Goal: Check status: Check status

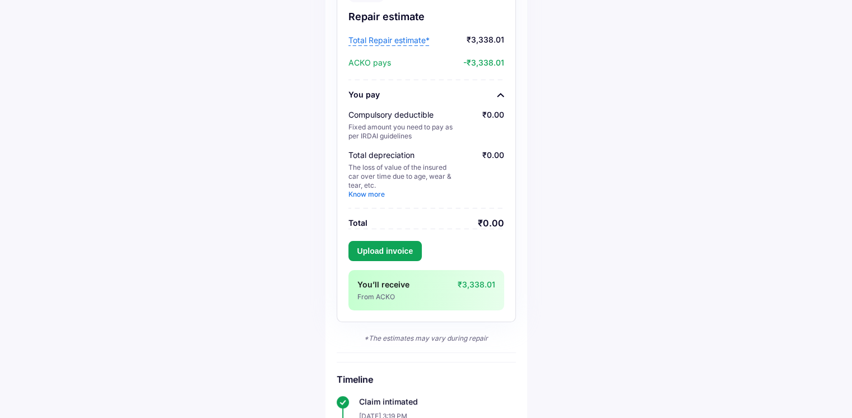
scroll to position [168, 0]
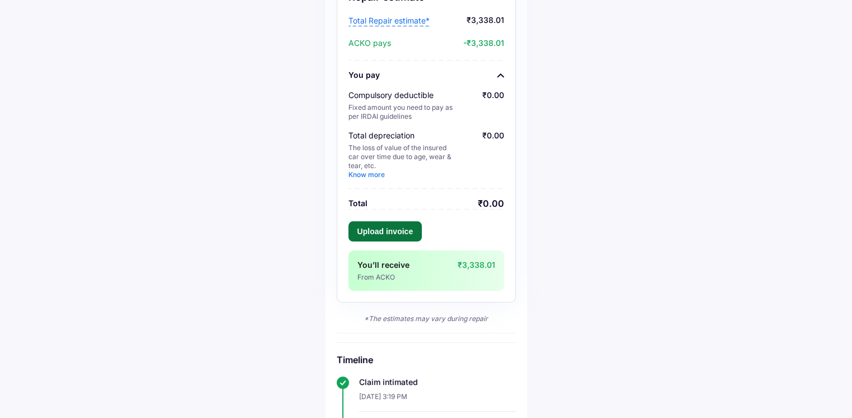
click at [371, 226] on button "Upload invoice" at bounding box center [385, 231] width 74 height 20
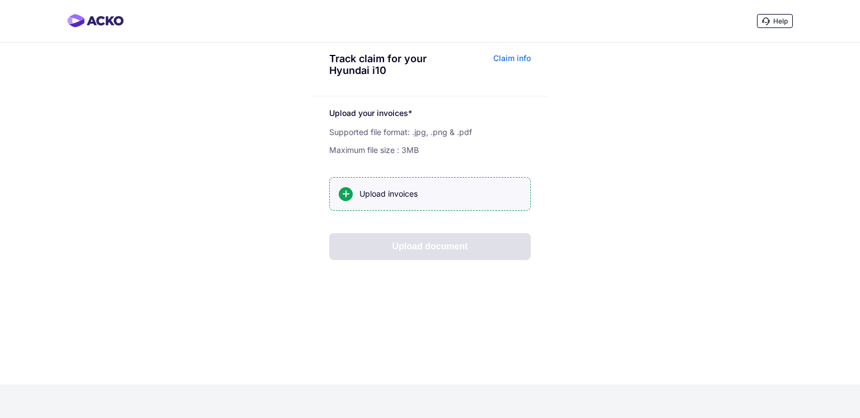
click at [395, 198] on div "Upload invoices" at bounding box center [440, 193] width 162 height 11
click at [0, 0] on input "Upload invoices" at bounding box center [0, 0] width 0 height 0
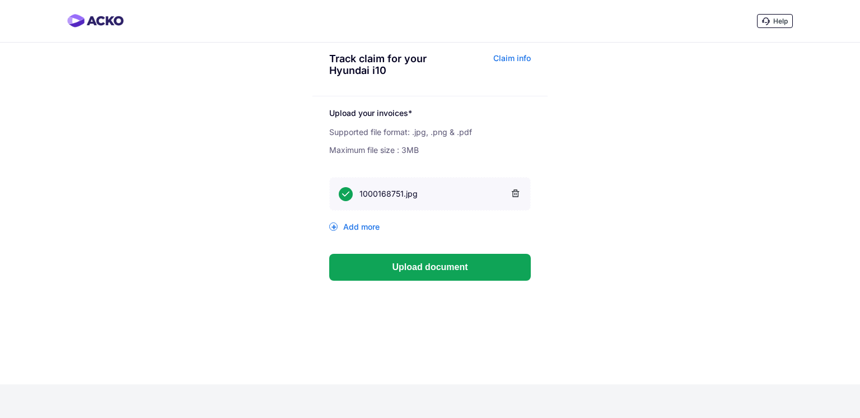
click at [358, 227] on div "Add more" at bounding box center [430, 227] width 202 height 10
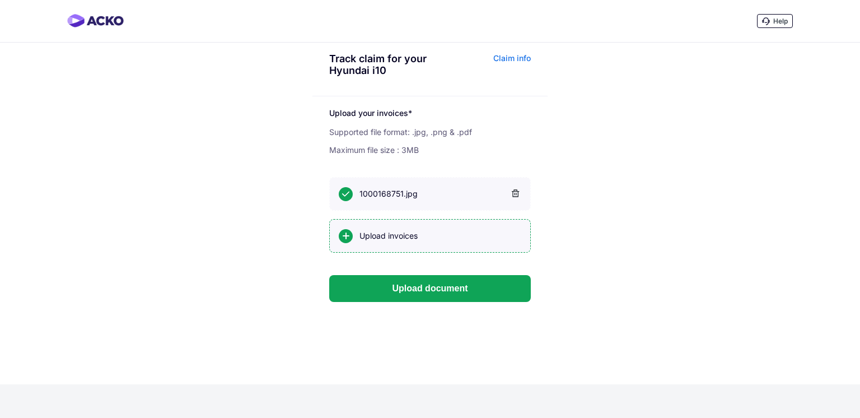
click at [361, 229] on div "Upload invoices" at bounding box center [430, 236] width 202 height 34
click at [0, 0] on input "Upload invoices" at bounding box center [0, 0] width 0 height 0
click at [511, 193] on icon at bounding box center [515, 193] width 8 height 8
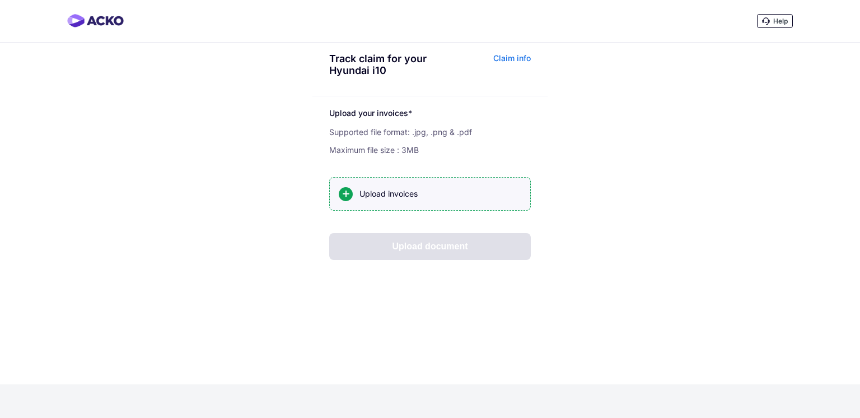
click at [415, 200] on div "Upload invoices" at bounding box center [430, 194] width 202 height 34
click at [0, 0] on input "Upload invoices" at bounding box center [0, 0] width 0 height 0
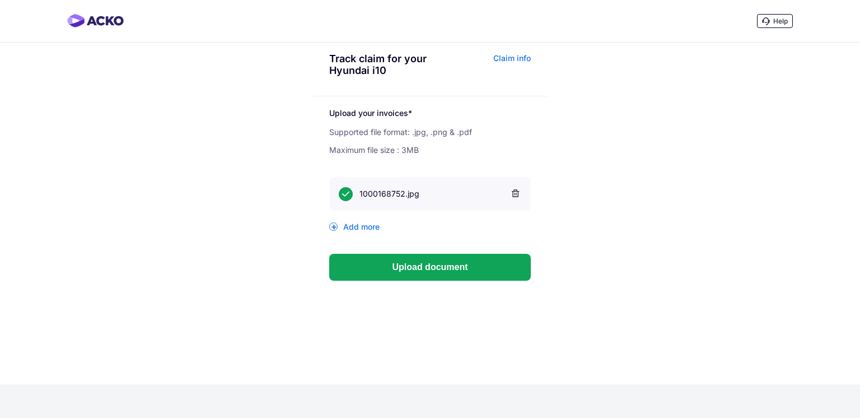
click at [349, 228] on div "Add more" at bounding box center [430, 227] width 202 height 10
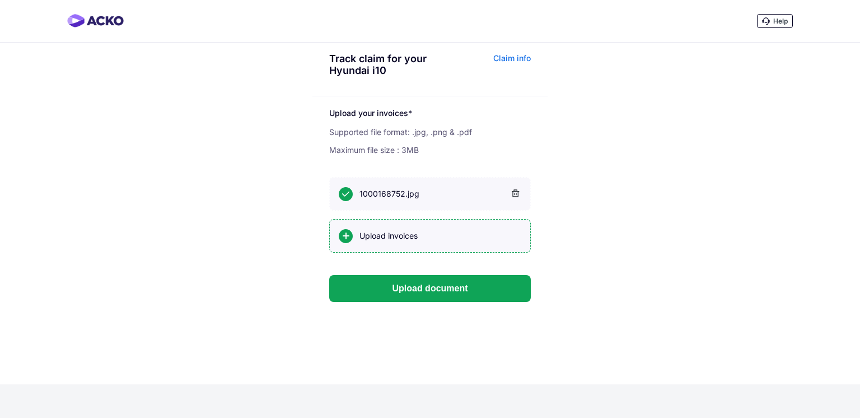
click at [379, 237] on div "Upload invoices" at bounding box center [440, 235] width 162 height 11
click at [0, 0] on input "Upload invoices" at bounding box center [0, 0] width 0 height 0
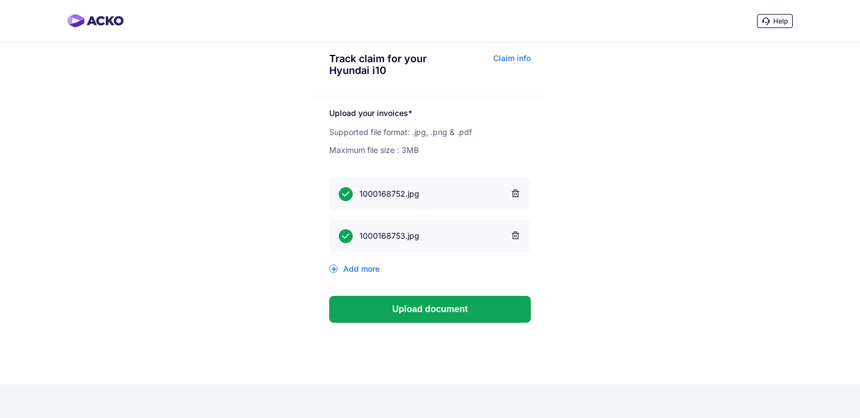
click at [352, 272] on div "Add more" at bounding box center [430, 269] width 202 height 10
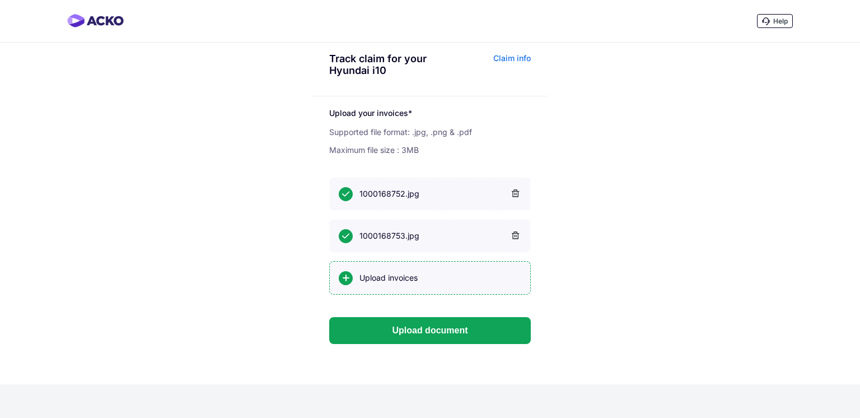
click at [362, 276] on div "Upload invoices" at bounding box center [440, 277] width 162 height 11
click at [0, 0] on input "Upload invoices" at bounding box center [0, 0] width 0 height 0
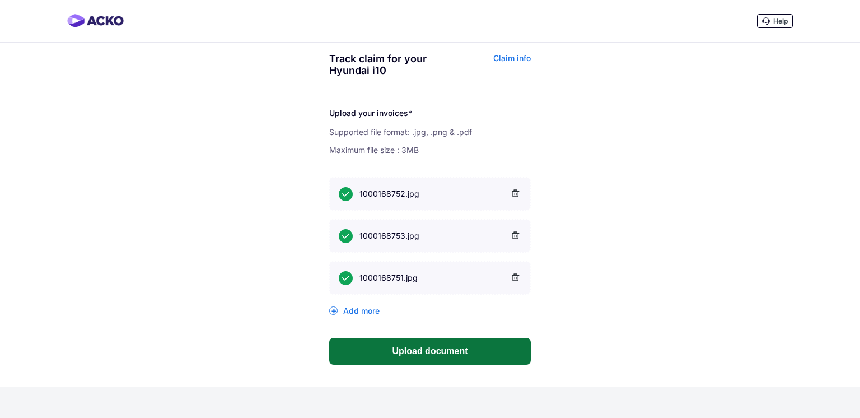
click at [446, 348] on button "Upload document" at bounding box center [430, 351] width 202 height 27
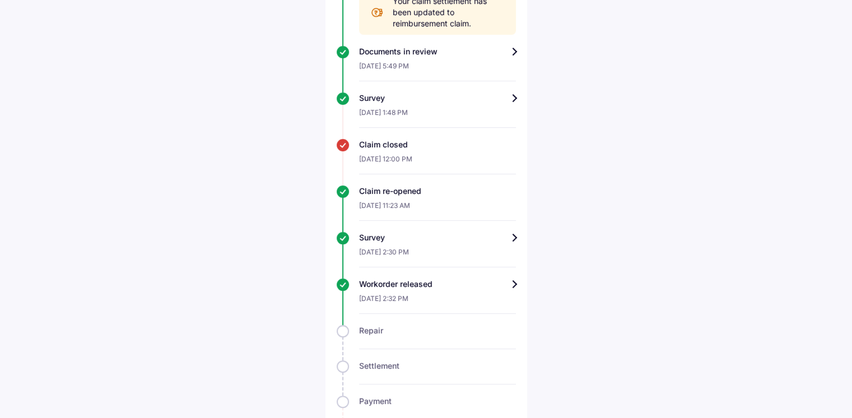
scroll to position [786, 0]
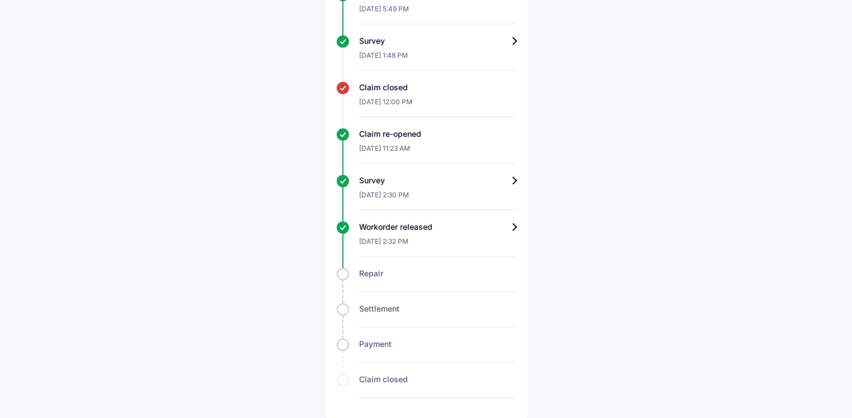
click at [460, 234] on div "[DATE] 2:32 PM" at bounding box center [437, 244] width 157 height 24
click at [515, 222] on div "Workorder released" at bounding box center [437, 226] width 157 height 11
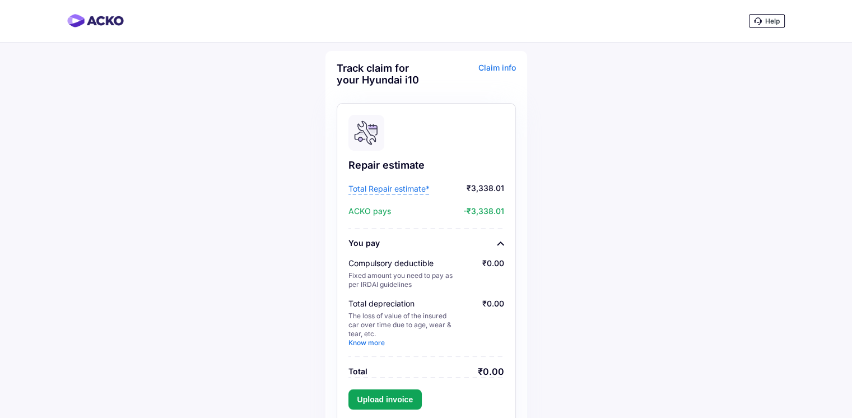
click at [415, 189] on span "Total Repair estimate*" at bounding box center [388, 188] width 81 height 11
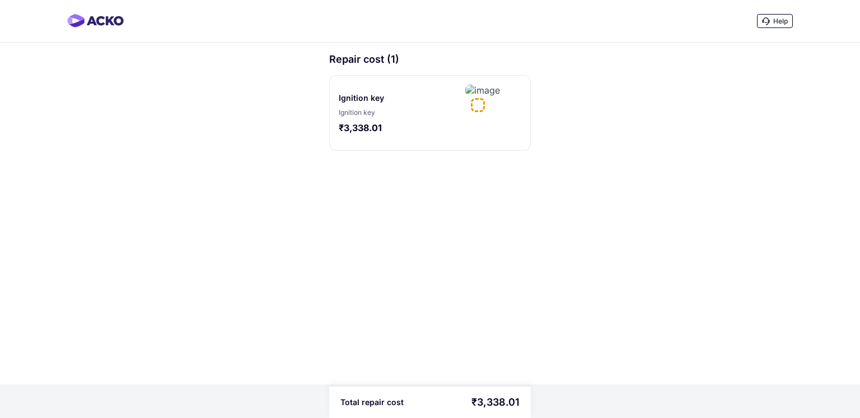
click at [469, 96] on img at bounding box center [482, 90] width 35 height 11
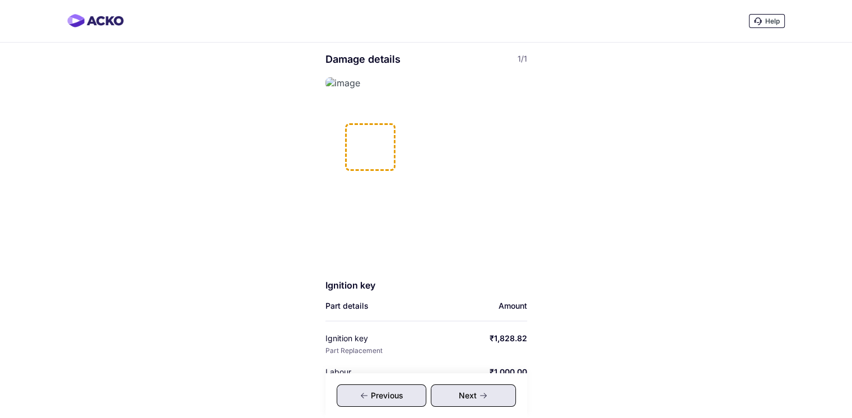
click at [360, 88] on img at bounding box center [342, 82] width 35 height 11
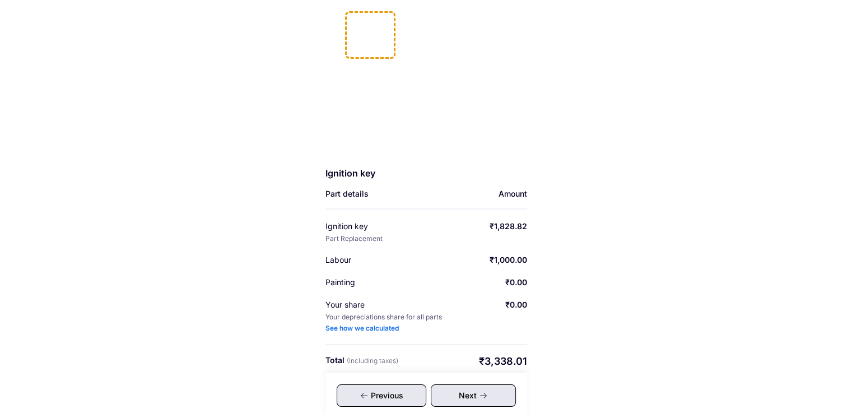
scroll to position [117, 0]
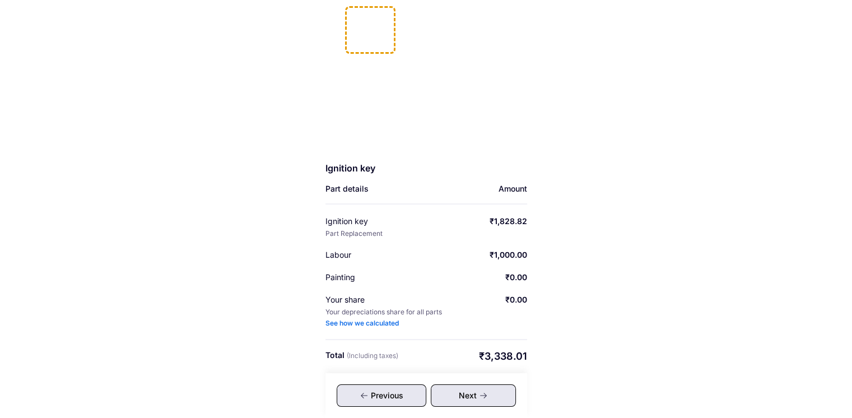
click at [480, 391] on icon at bounding box center [483, 395] width 9 height 9
click at [475, 390] on div "Next" at bounding box center [473, 395] width 85 height 22
click at [412, 397] on div "Previous" at bounding box center [382, 395] width 90 height 22
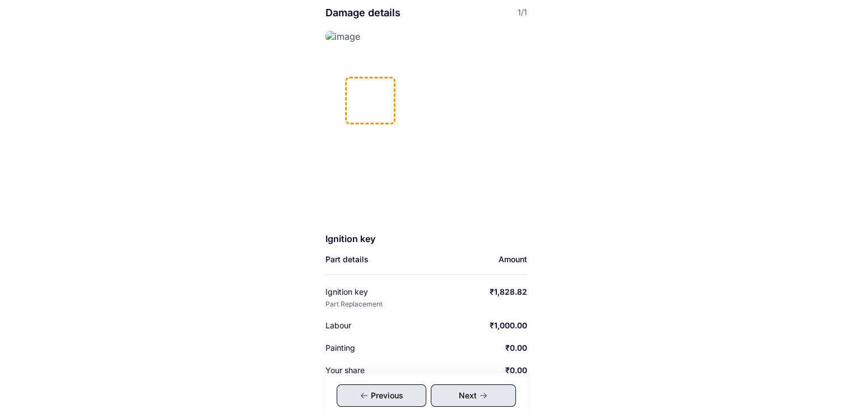
scroll to position [0, 0]
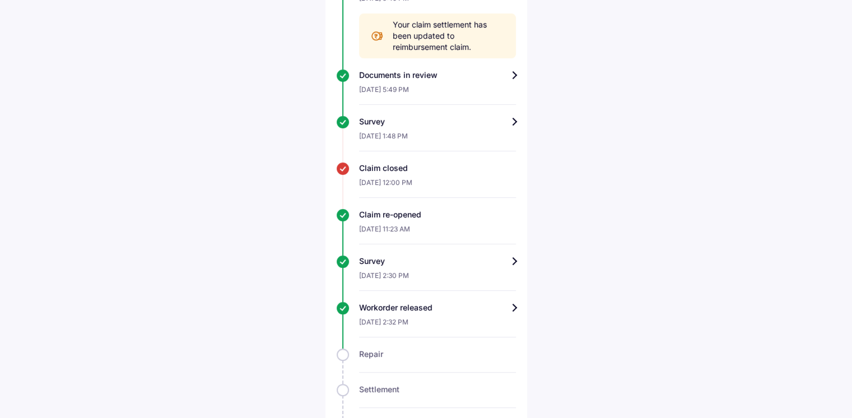
scroll to position [786, 0]
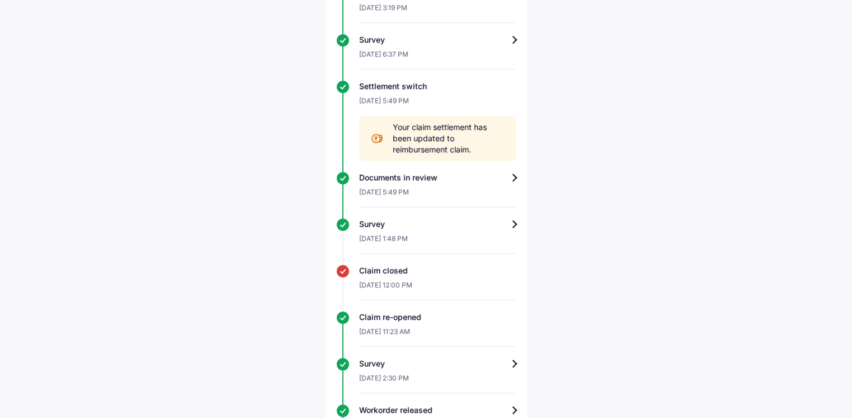
scroll to position [562, 0]
